Goal: Task Accomplishment & Management: Use online tool/utility

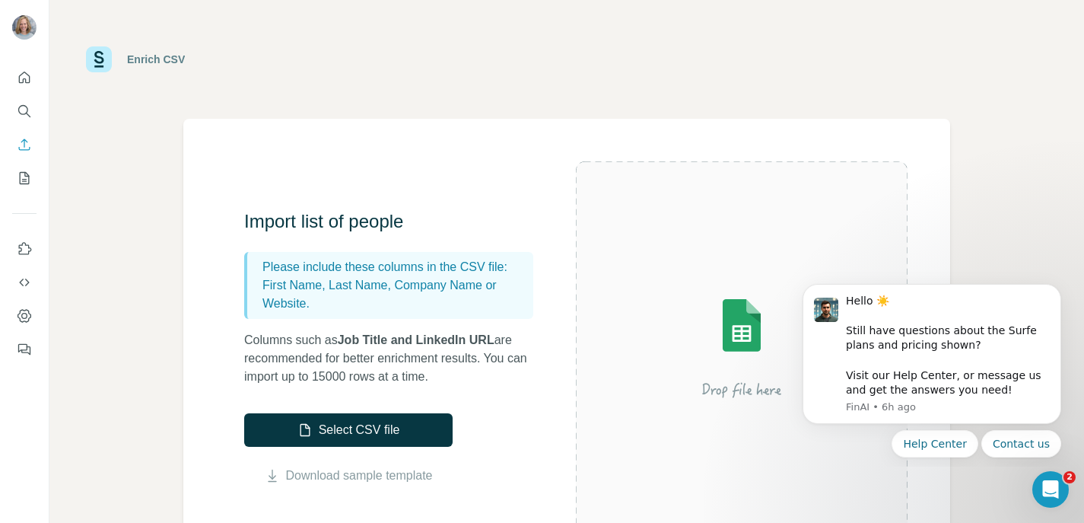
scroll to position [2, 0]
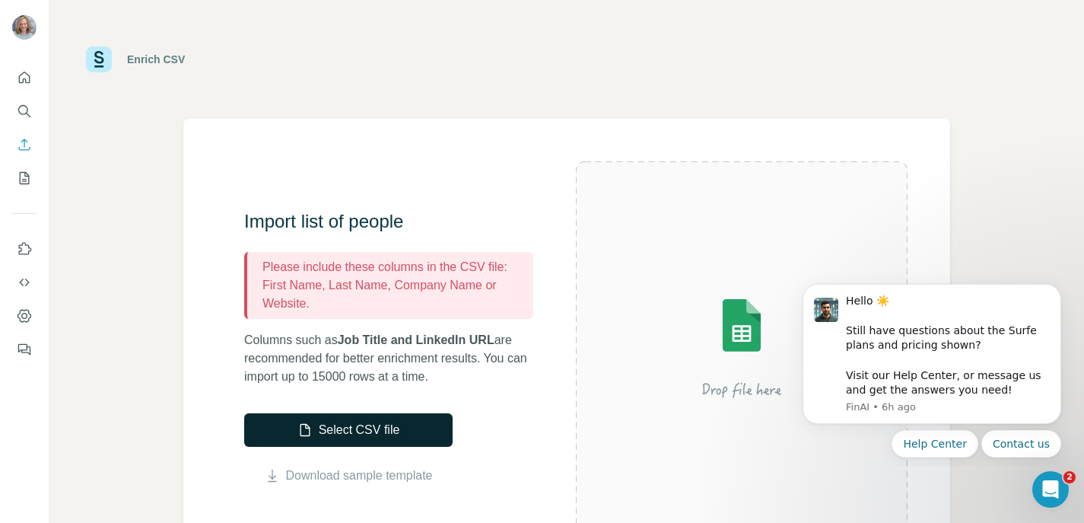
click at [362, 423] on button "Select CSV file" at bounding box center [348, 429] width 209 height 33
click at [1058, 291] on icon "Dismiss notification" at bounding box center [1057, 288] width 8 height 8
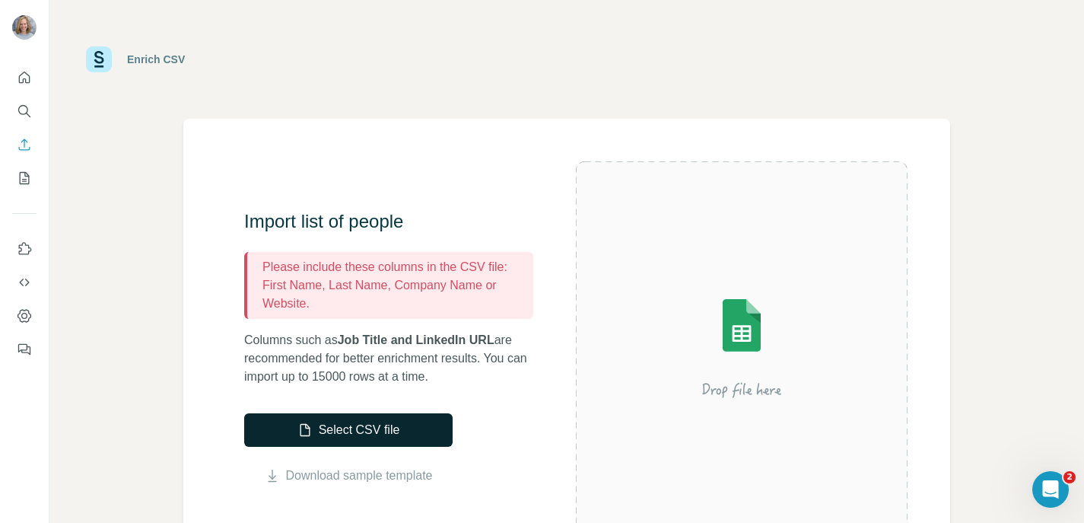
click at [435, 430] on button "Select CSV file" at bounding box center [348, 429] width 209 height 33
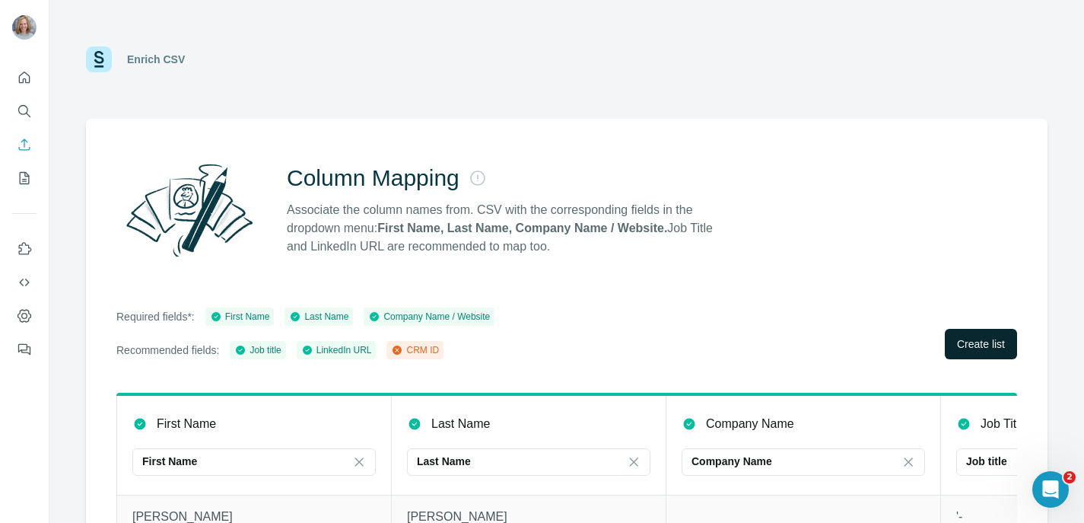
click at [973, 344] on span "Create list" at bounding box center [981, 343] width 48 height 15
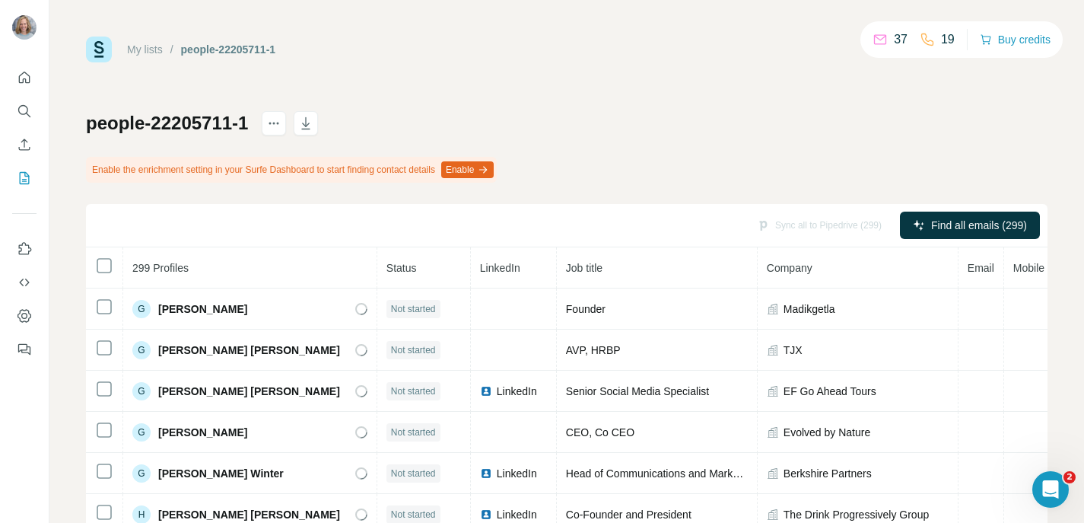
click at [494, 168] on button "Enable" at bounding box center [467, 169] width 53 height 17
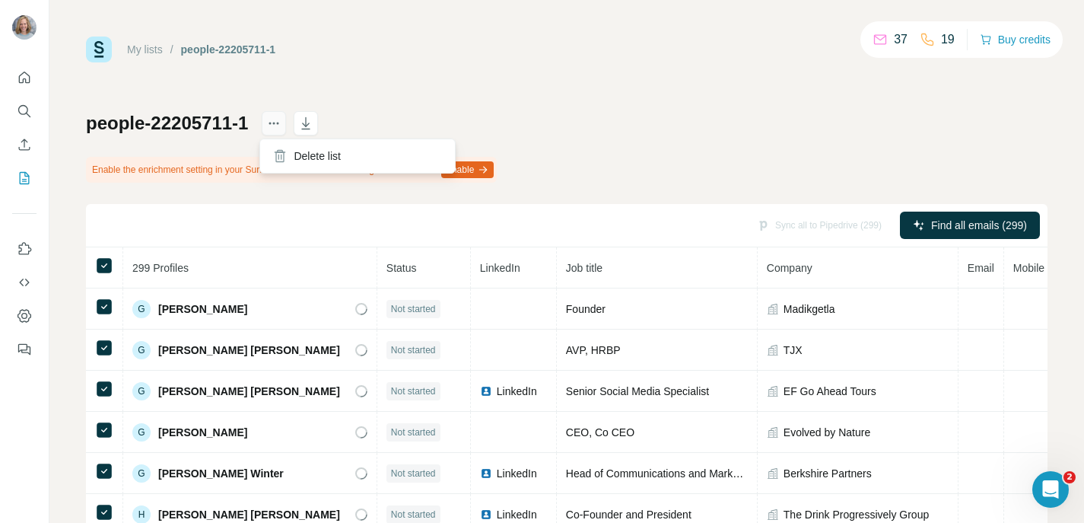
click at [281, 126] on button "actions" at bounding box center [274, 123] width 24 height 24
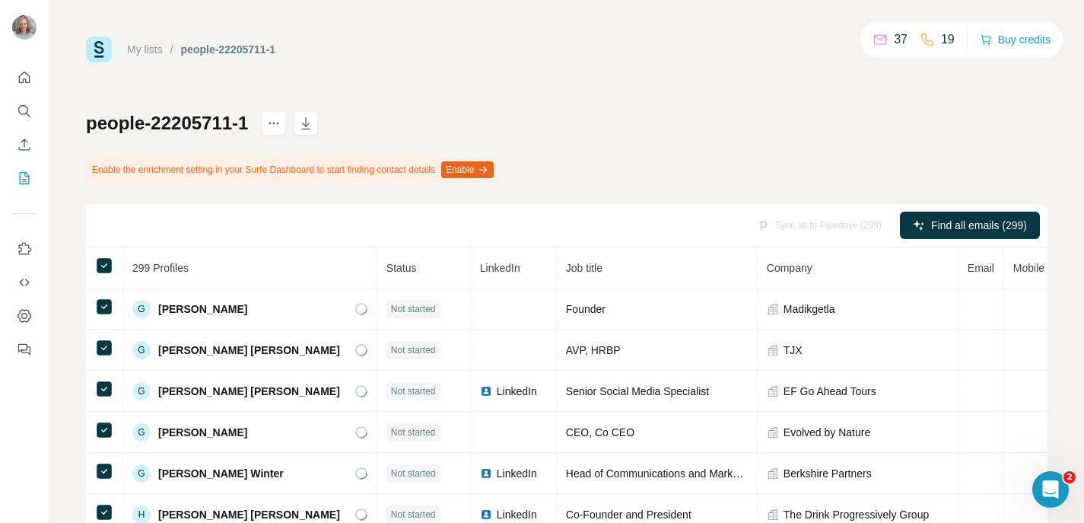
click at [508, 77] on div "My lists / people-22205711-1 37 19 Buy credits people-22205711-1 Enable the enr…" at bounding box center [567, 343] width 962 height 613
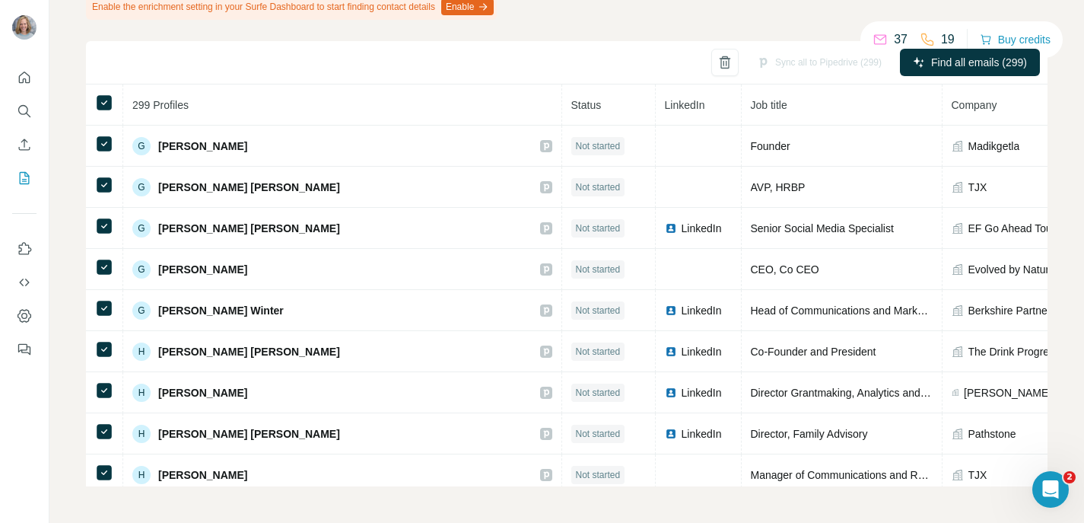
click at [849, 65] on div "Sync all to Pipedrive (299)" at bounding box center [819, 62] width 146 height 27
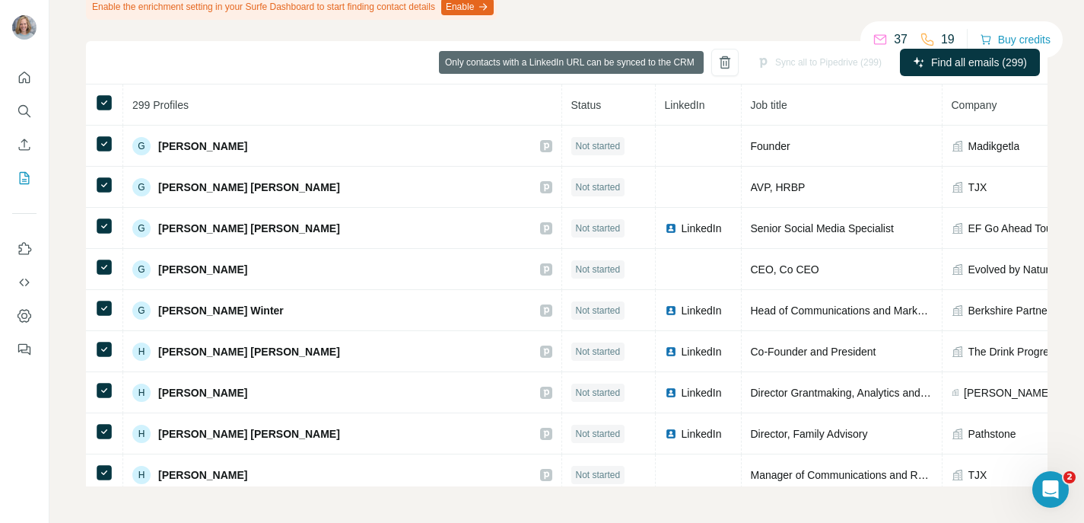
click at [849, 65] on div "Sync all to Pipedrive (299)" at bounding box center [819, 62] width 146 height 27
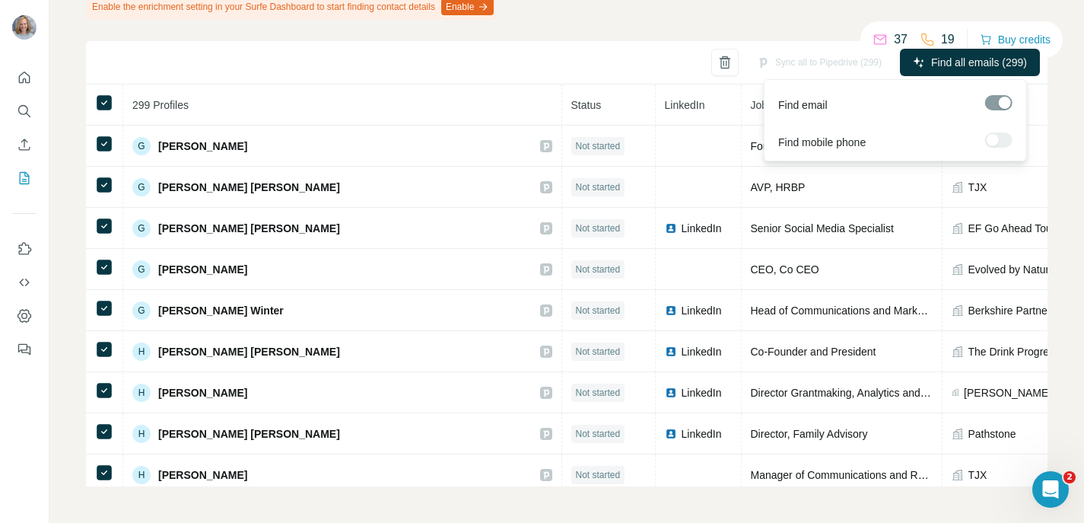
click at [991, 105] on div at bounding box center [998, 102] width 27 height 15
click at [991, 106] on div at bounding box center [998, 102] width 27 height 15
click at [979, 63] on span "Find all emails (299)" at bounding box center [979, 62] width 96 height 15
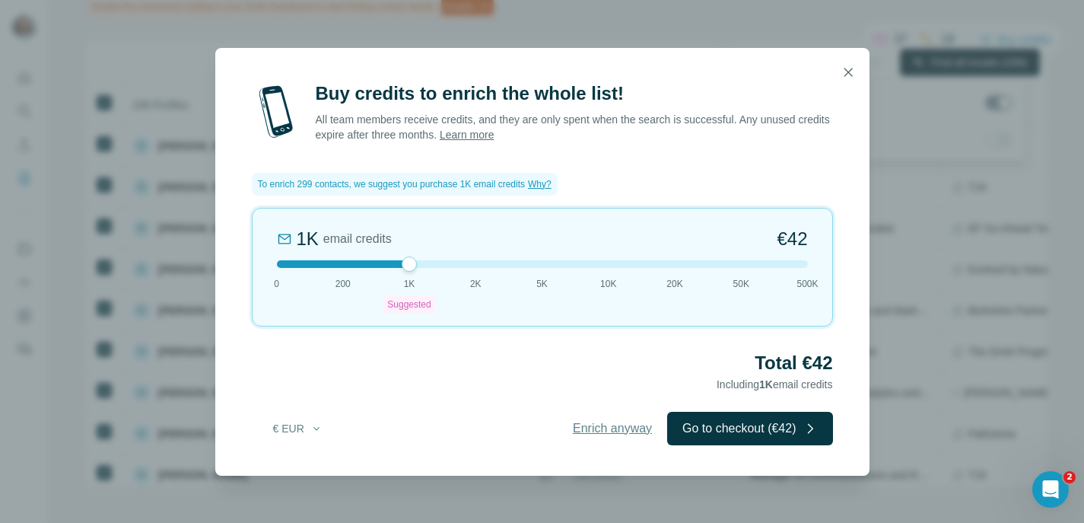
click at [616, 426] on span "Enrich anyway" at bounding box center [612, 428] width 79 height 18
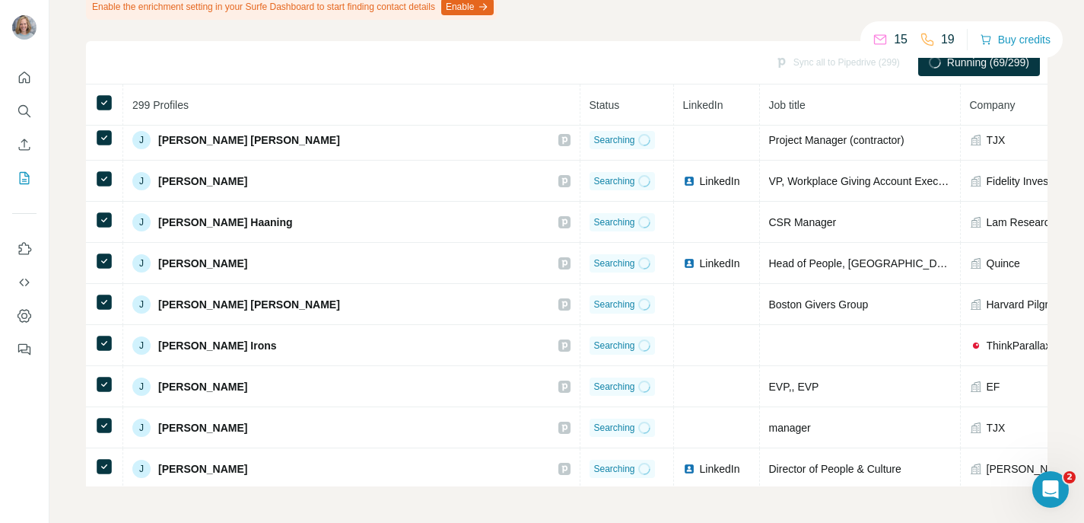
scroll to position [78, 0]
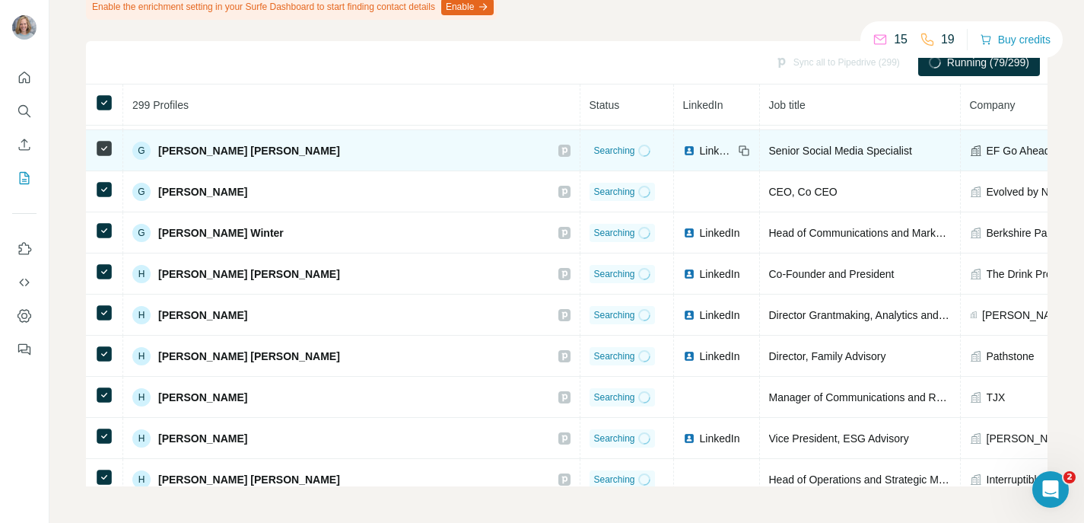
drag, startPoint x: 307, startPoint y: 150, endPoint x: 247, endPoint y: 154, distance: 60.2
click at [247, 154] on span "[PERSON_NAME] [PERSON_NAME]" at bounding box center [249, 150] width 182 height 15
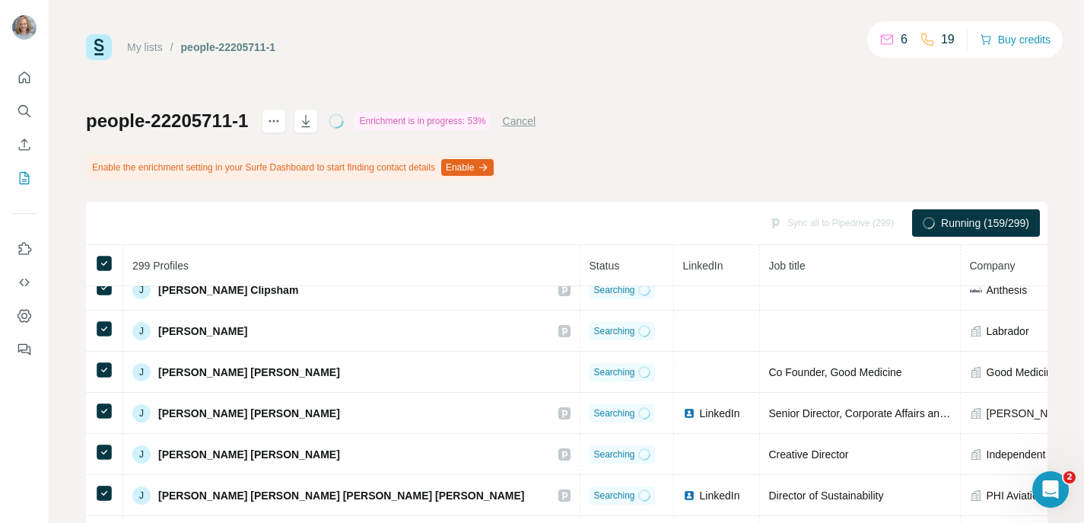
scroll to position [0, 0]
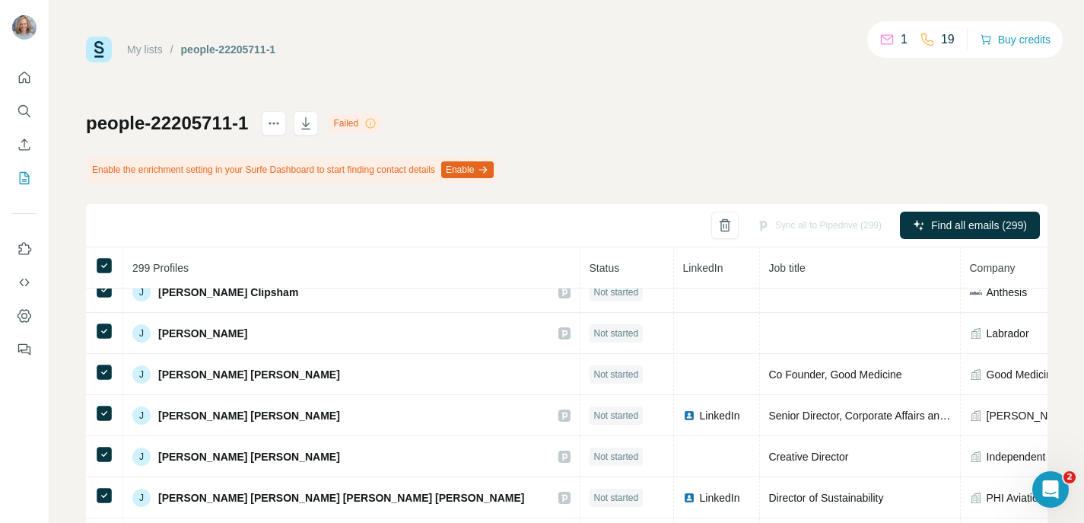
click at [370, 123] on icon at bounding box center [370, 123] width 12 height 12
click at [352, 126] on div "Failed" at bounding box center [355, 123] width 53 height 18
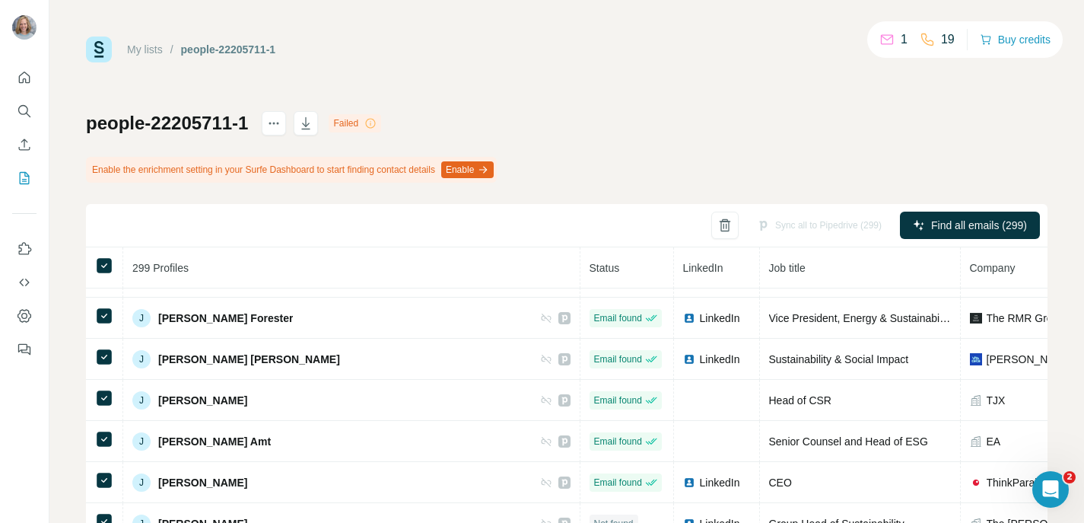
scroll to position [2524, 0]
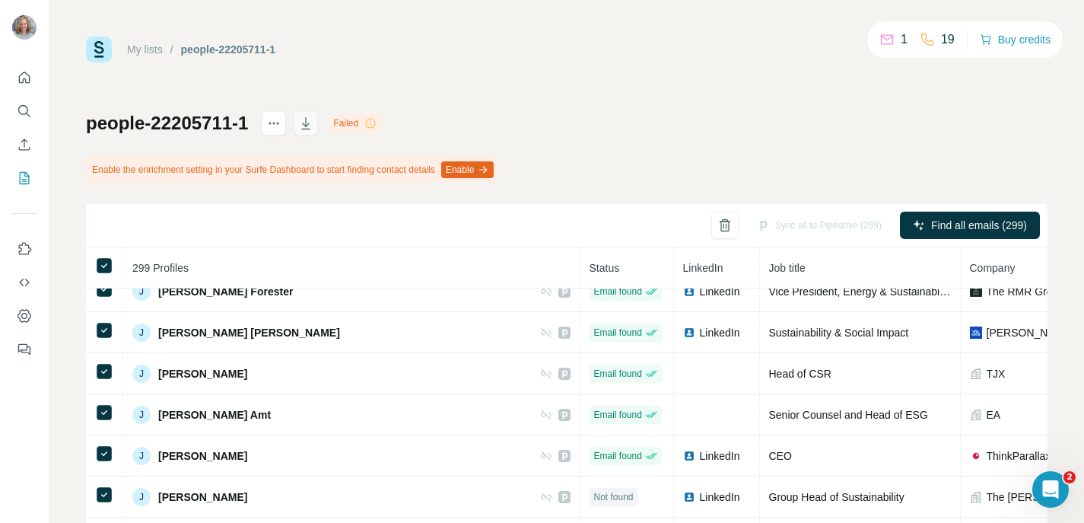
click at [303, 112] on button "button" at bounding box center [306, 123] width 24 height 24
